Goal: Find specific page/section: Find specific page/section

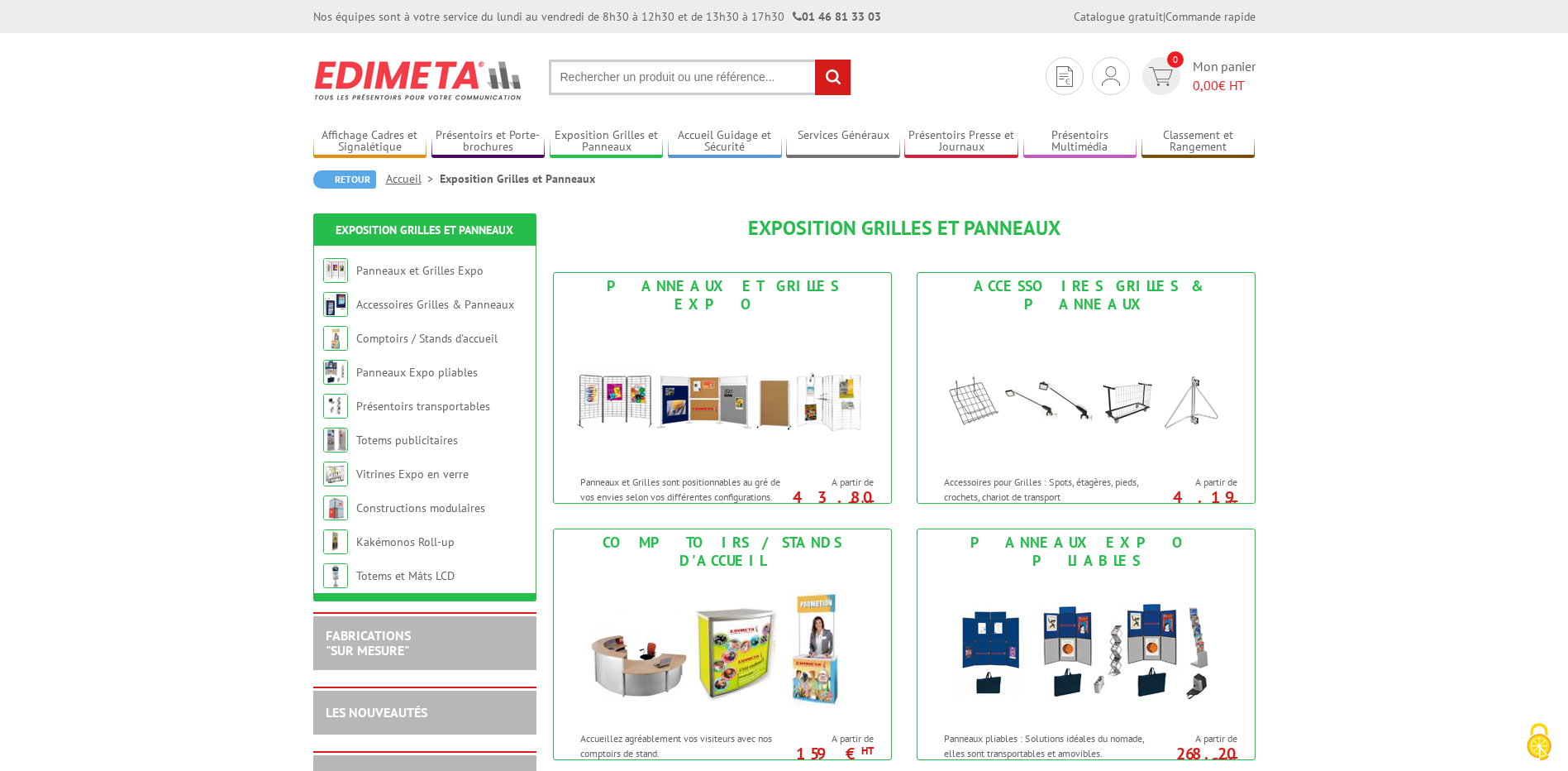
click at [569, 85] on input "text" at bounding box center [700, 77] width 303 height 36
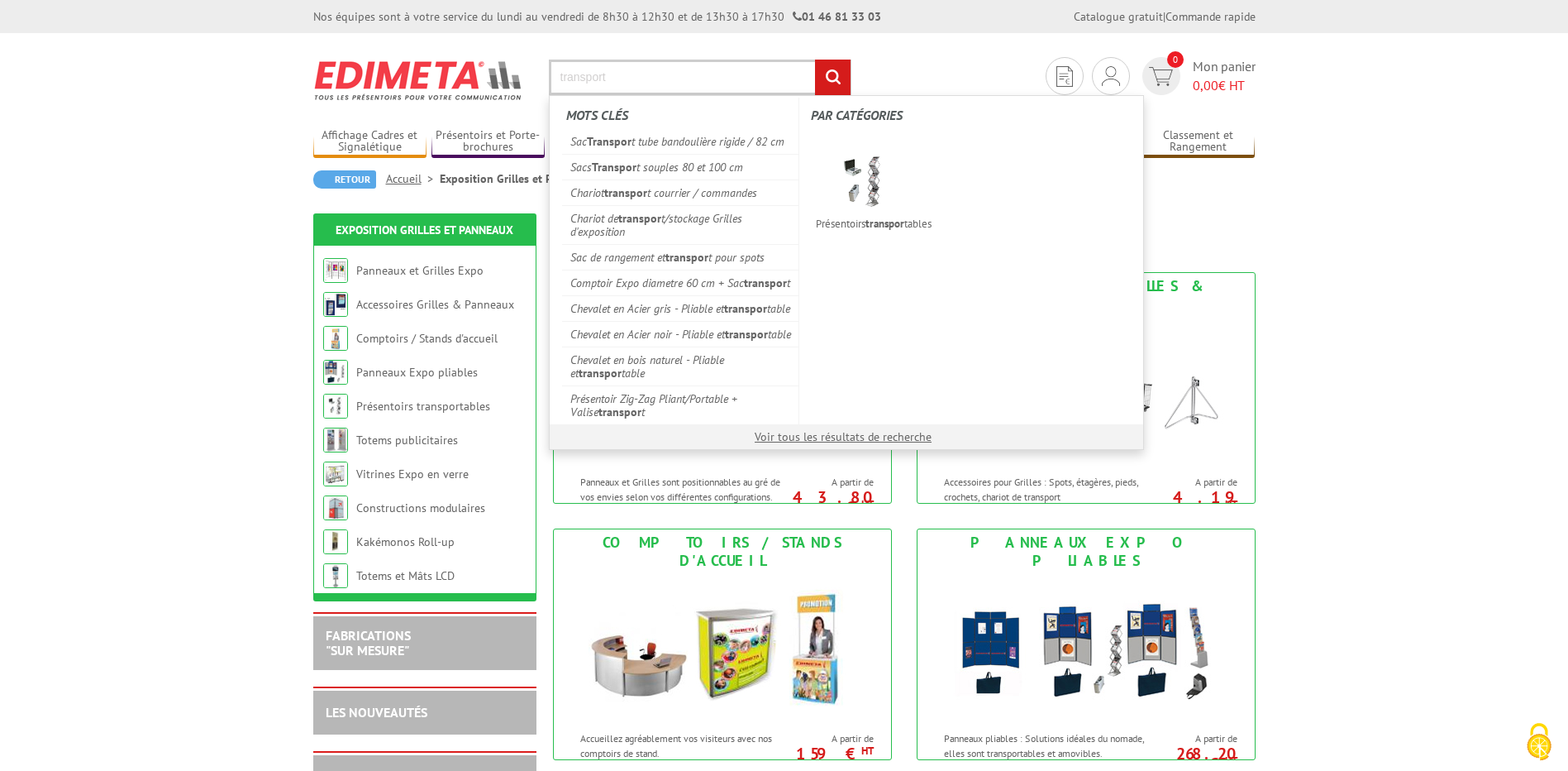
type input "transport"
click at [815, 59] on input "rechercher" at bounding box center [832, 77] width 36 height 36
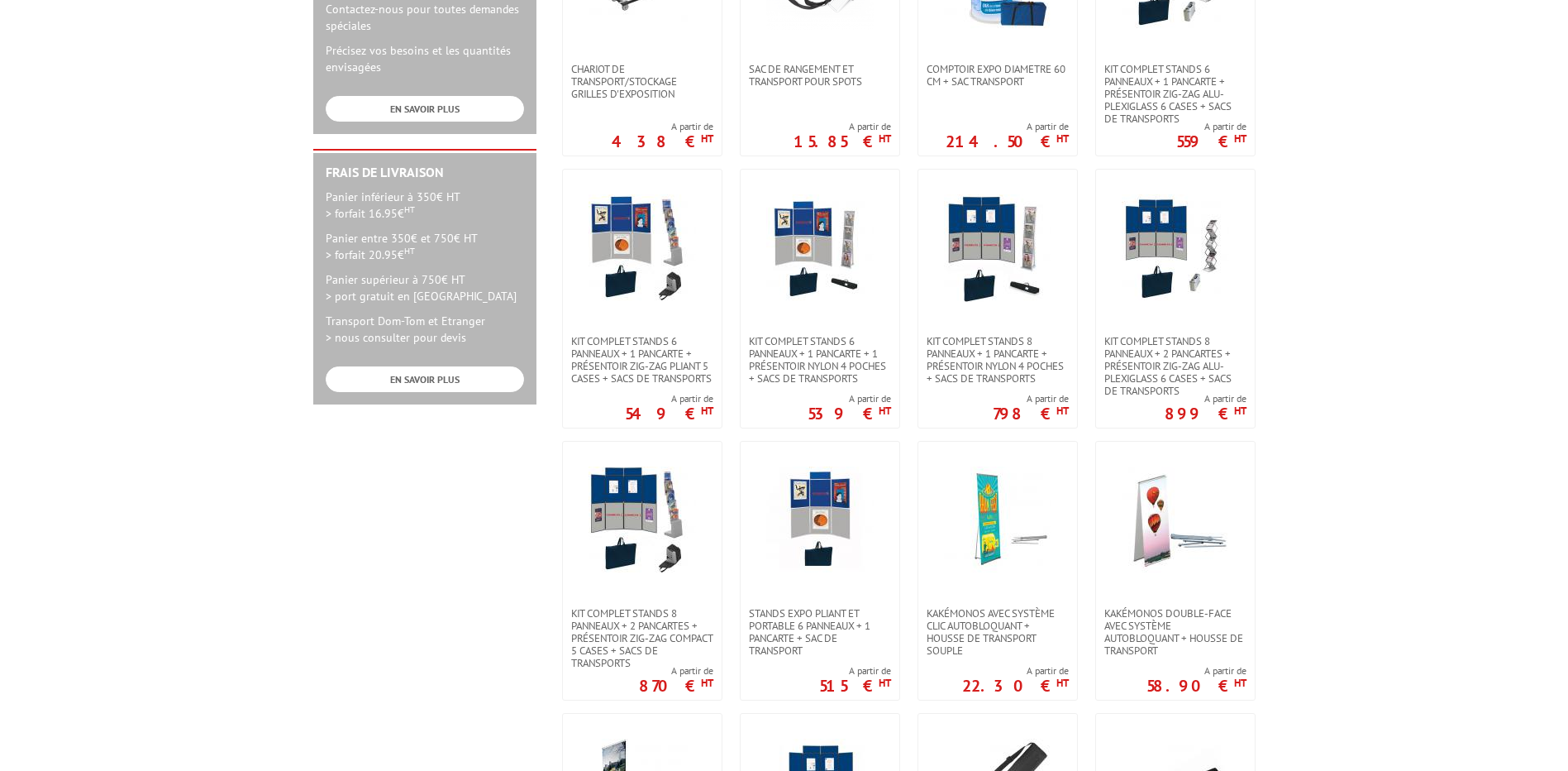
scroll to position [1076, 0]
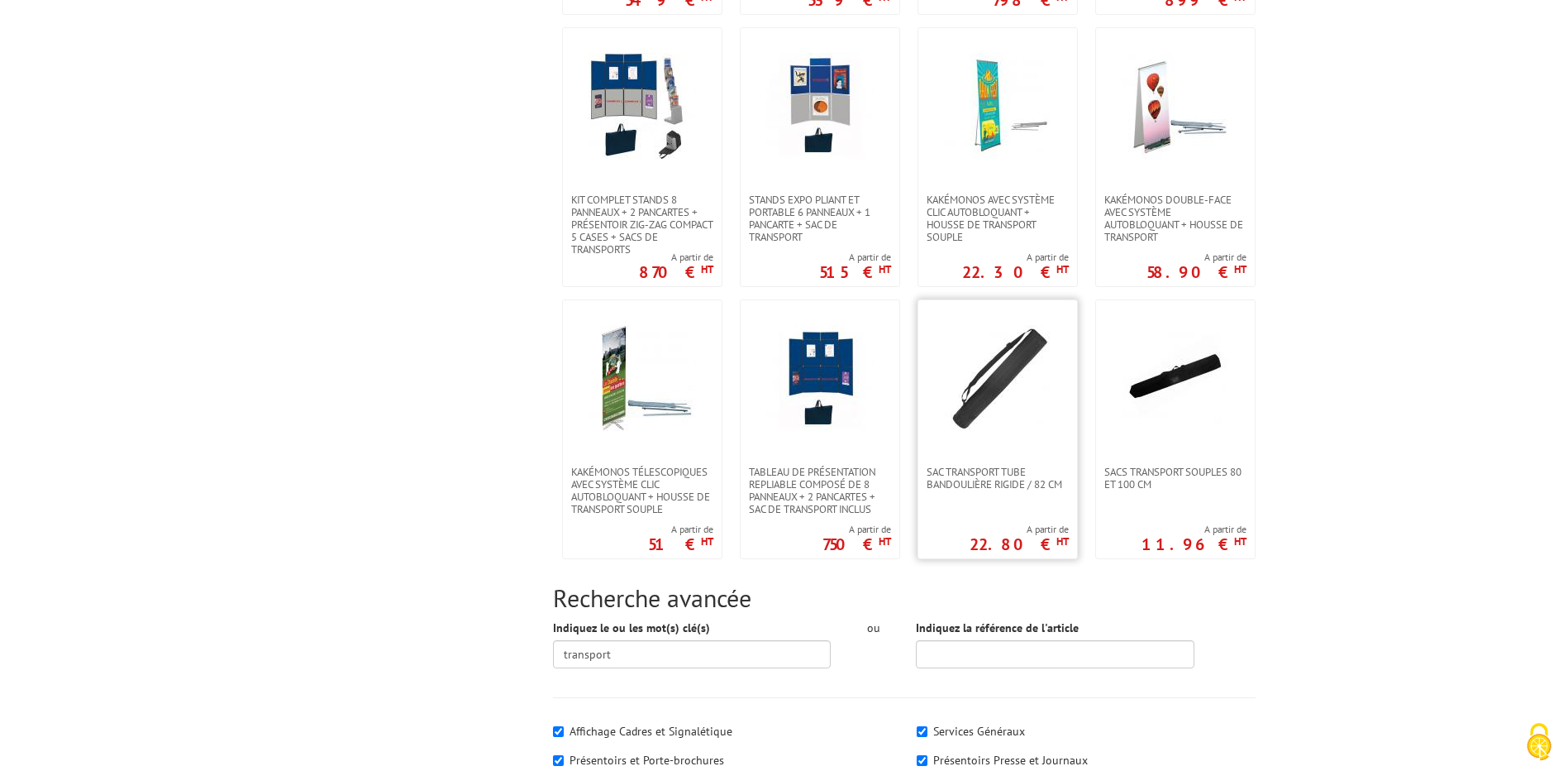
click at [1011, 359] on img at bounding box center [998, 379] width 107 height 107
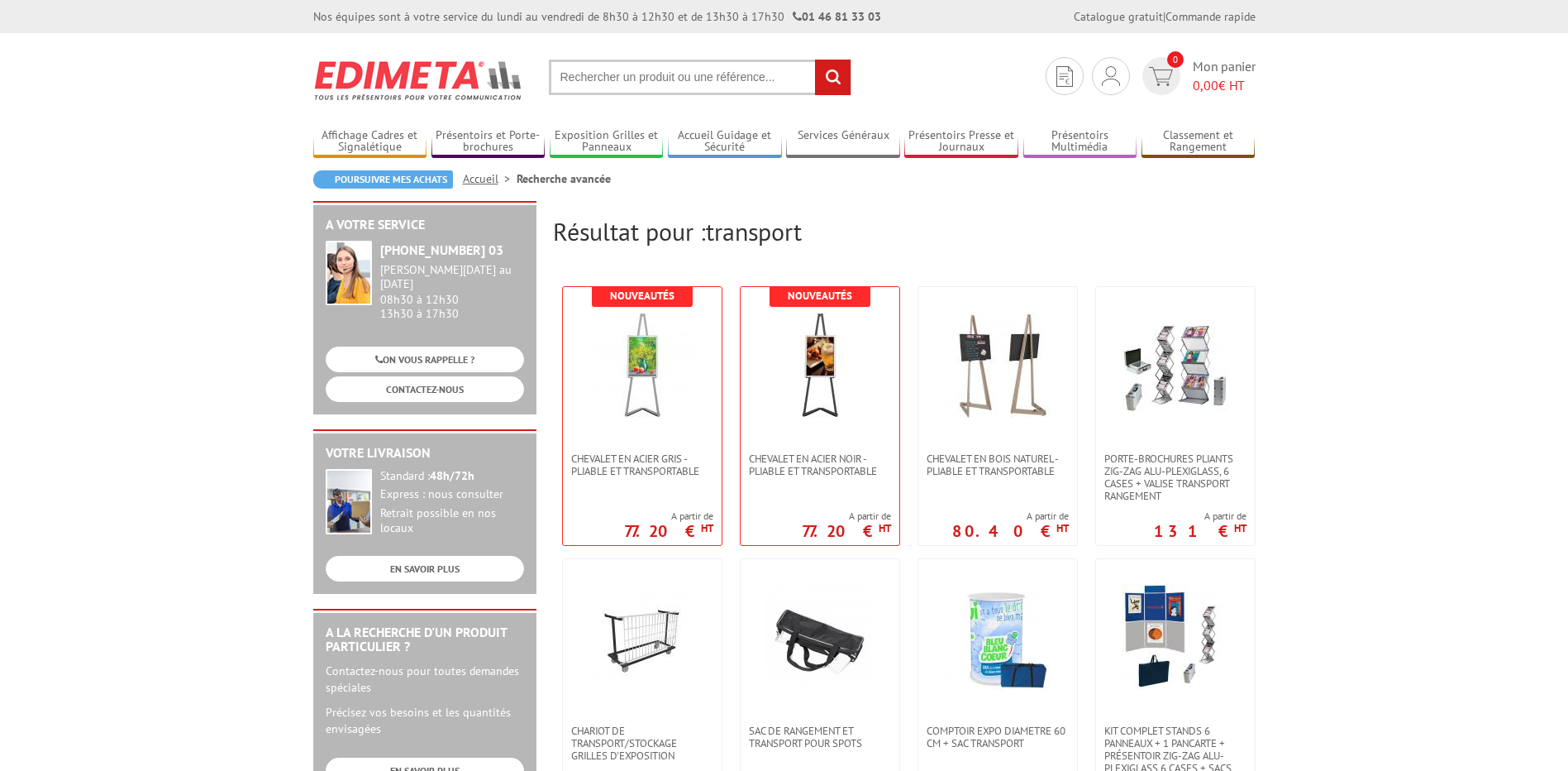
scroll to position [1076, 0]
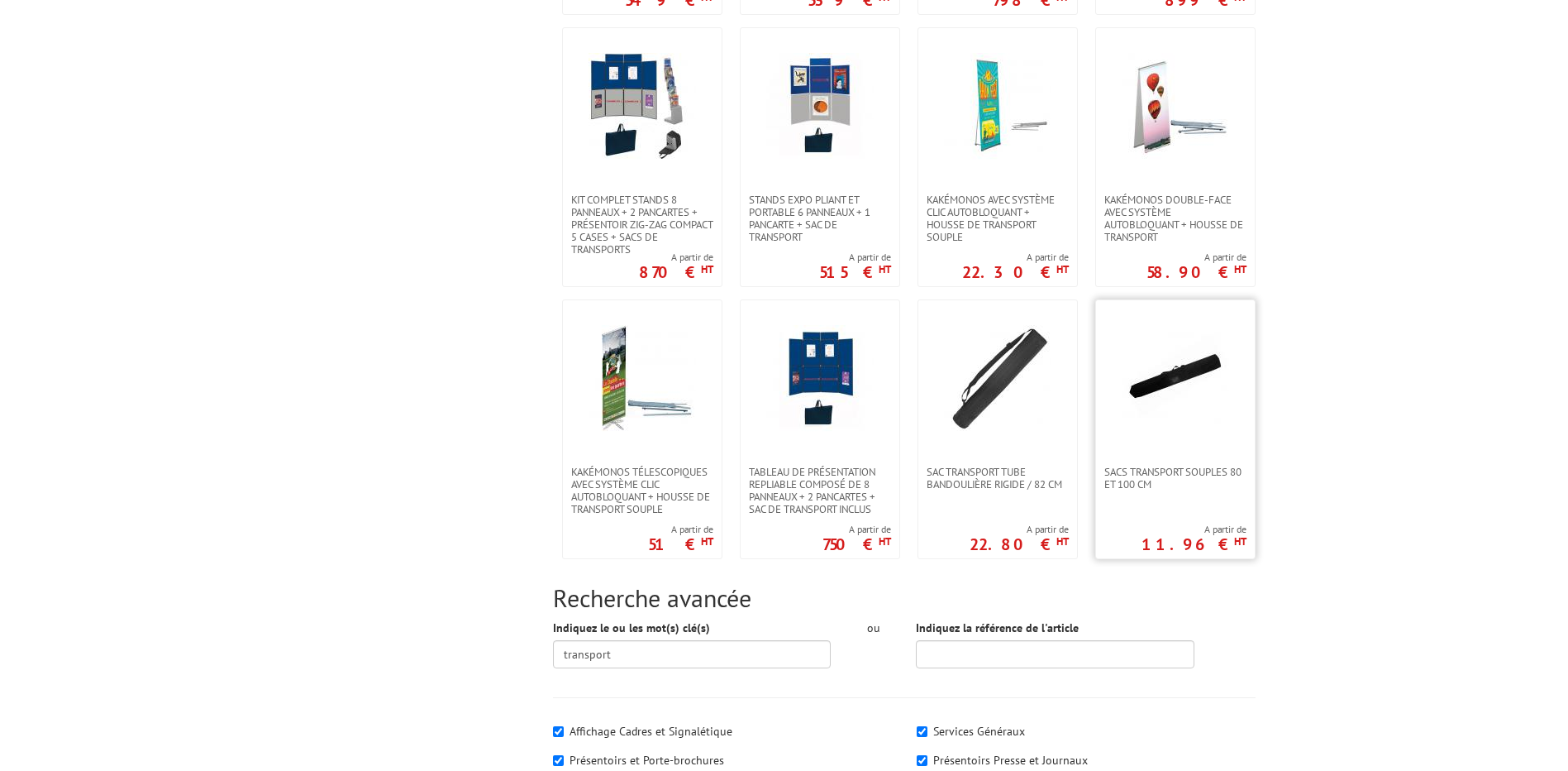
click at [1172, 385] on img at bounding box center [1176, 379] width 107 height 107
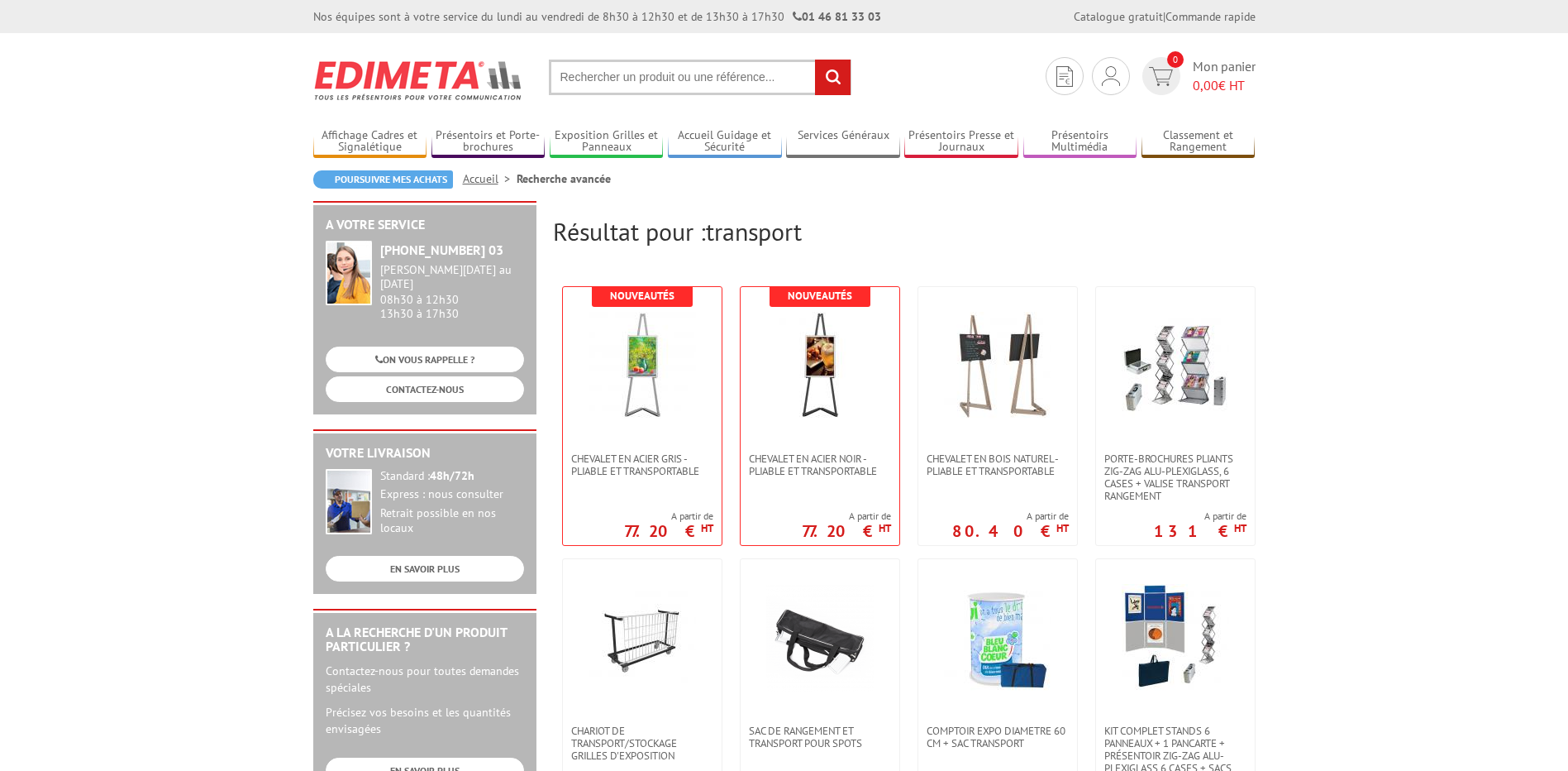
scroll to position [1076, 0]
